Goal: Information Seeking & Learning: Understand process/instructions

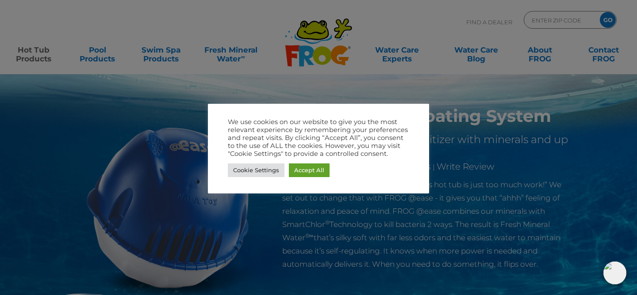
click at [467, 160] on div at bounding box center [318, 147] width 637 height 295
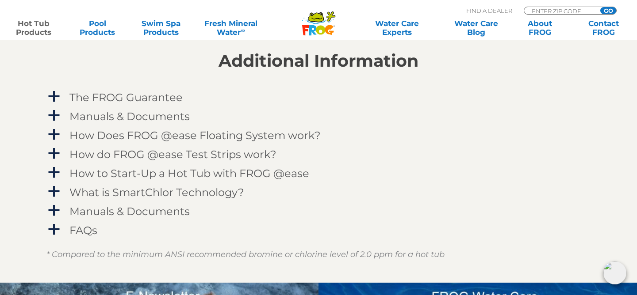
scroll to position [885, 0]
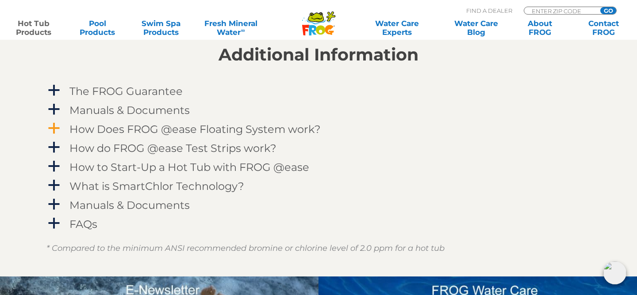
click at [57, 130] on span "a" at bounding box center [53, 128] width 13 height 13
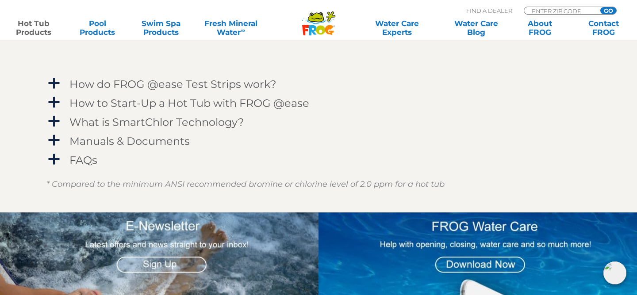
scroll to position [1207, 0]
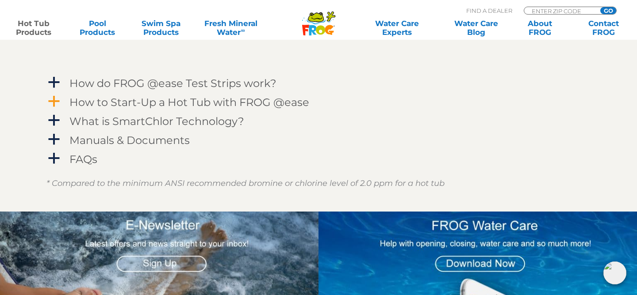
click at [62, 101] on link "a How to Start-Up a Hot Tub with FROG @ease" at bounding box center [318, 102] width 544 height 16
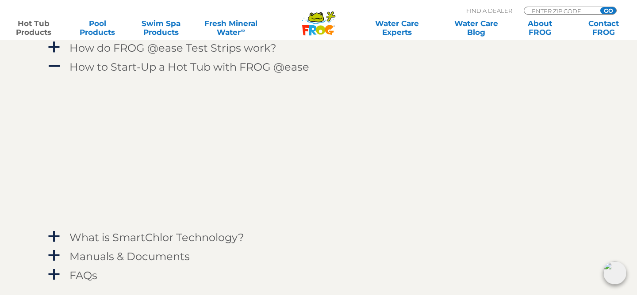
scroll to position [1243, 0]
